Goal: Communication & Community: Answer question/provide support

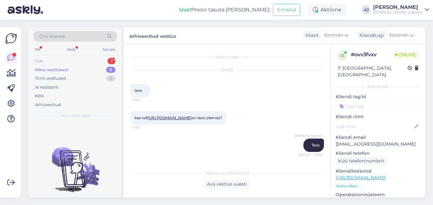
scroll to position [15, 0]
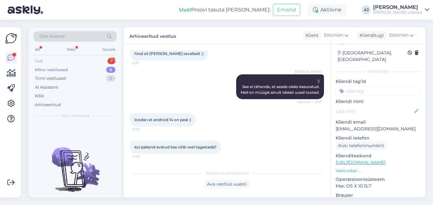
click at [44, 60] on div "Uus 1" at bounding box center [75, 60] width 83 height 9
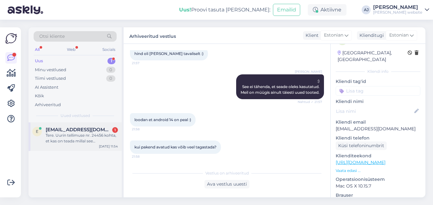
click at [57, 129] on span "[EMAIL_ADDRESS][DOMAIN_NAME]" at bounding box center [79, 130] width 66 height 6
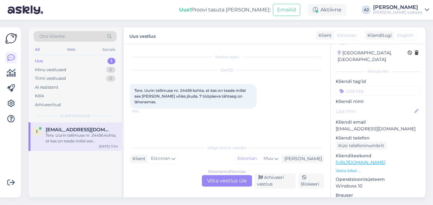
click at [215, 181] on div "Estonian to Estonian Võta vestlus üle" at bounding box center [227, 180] width 50 height 11
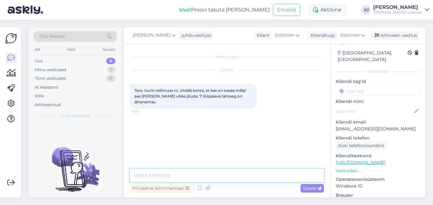
click at [147, 171] on textarea at bounding box center [227, 174] width 194 height 13
type textarea "Tere"
click at [307, 186] on span "Saada" at bounding box center [312, 188] width 18 height 6
click at [148, 175] on textarea at bounding box center [227, 174] width 194 height 13
type textarea "18.08 saabub meie esindusse"
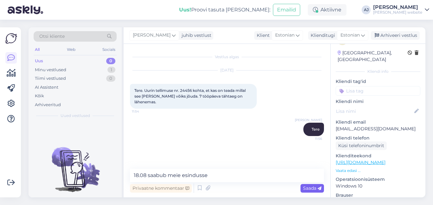
click at [304, 187] on span "Saada" at bounding box center [312, 188] width 18 height 6
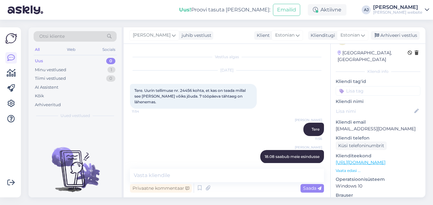
scroll to position [2, 0]
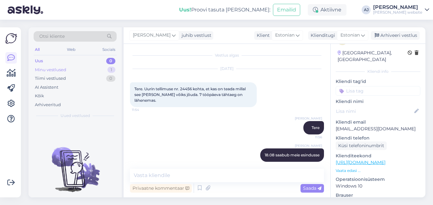
click at [41, 67] on div "Minu vestlused" at bounding box center [50, 70] width 31 height 6
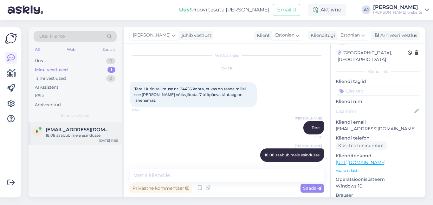
click at [67, 134] on div "18.08 saabub meie esindusse" at bounding box center [82, 135] width 72 height 6
click at [401, 32] on div "Arhiveeri vestlus" at bounding box center [395, 35] width 49 height 9
